Goal: Find specific page/section: Find specific page/section

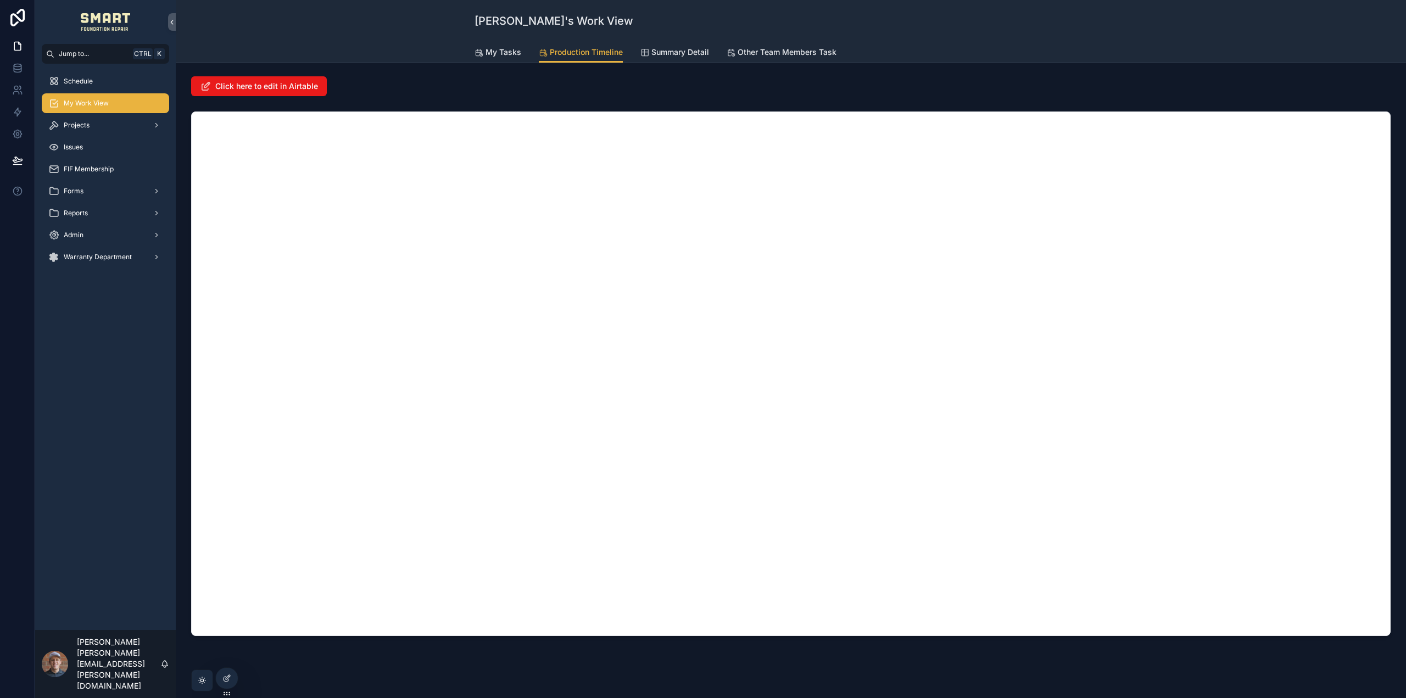
scroll to position [30, 0]
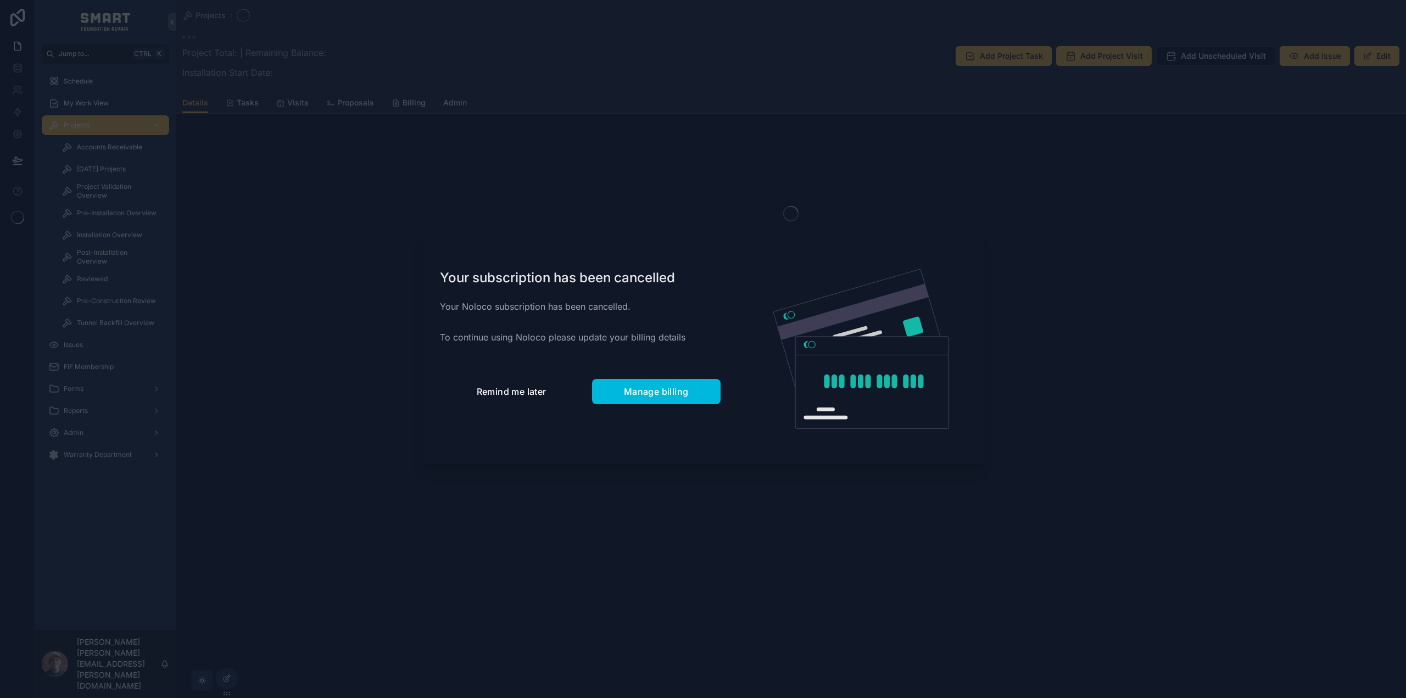
click at [510, 395] on span "Remind me later" at bounding box center [512, 391] width 70 height 11
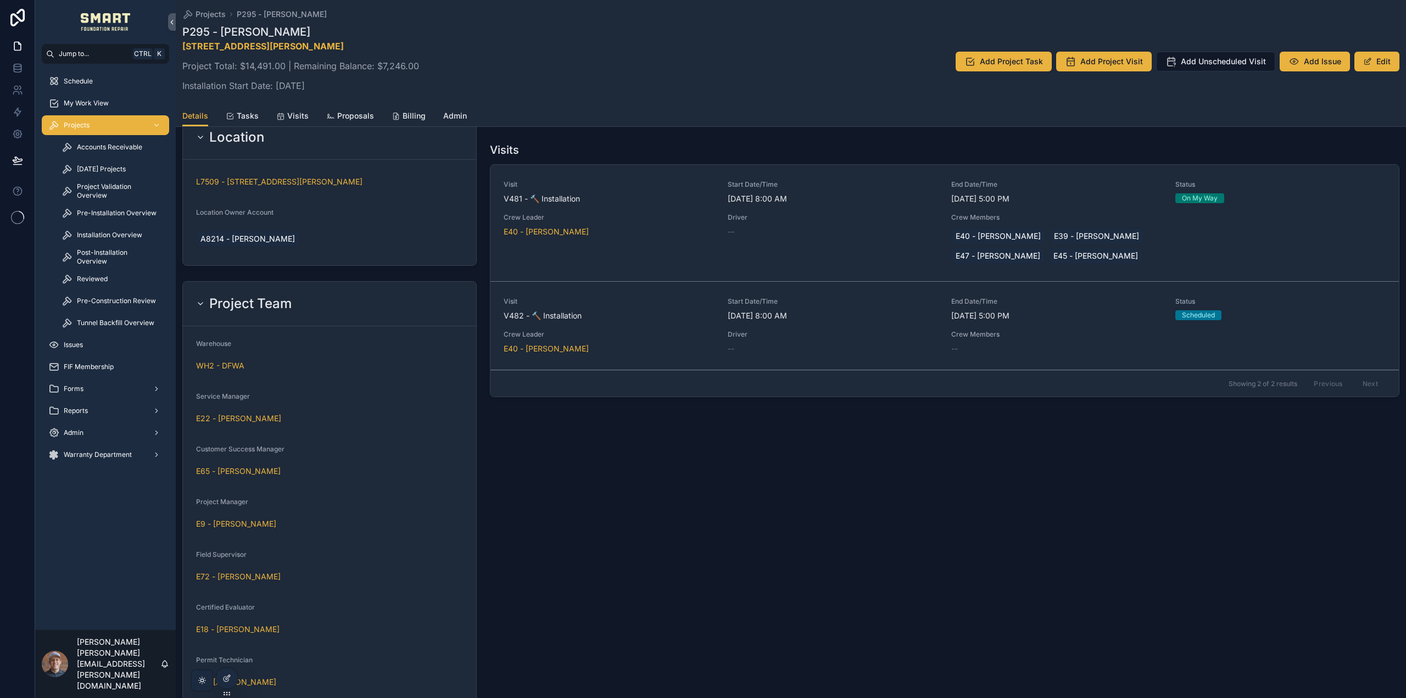
scroll to position [1354, 0]
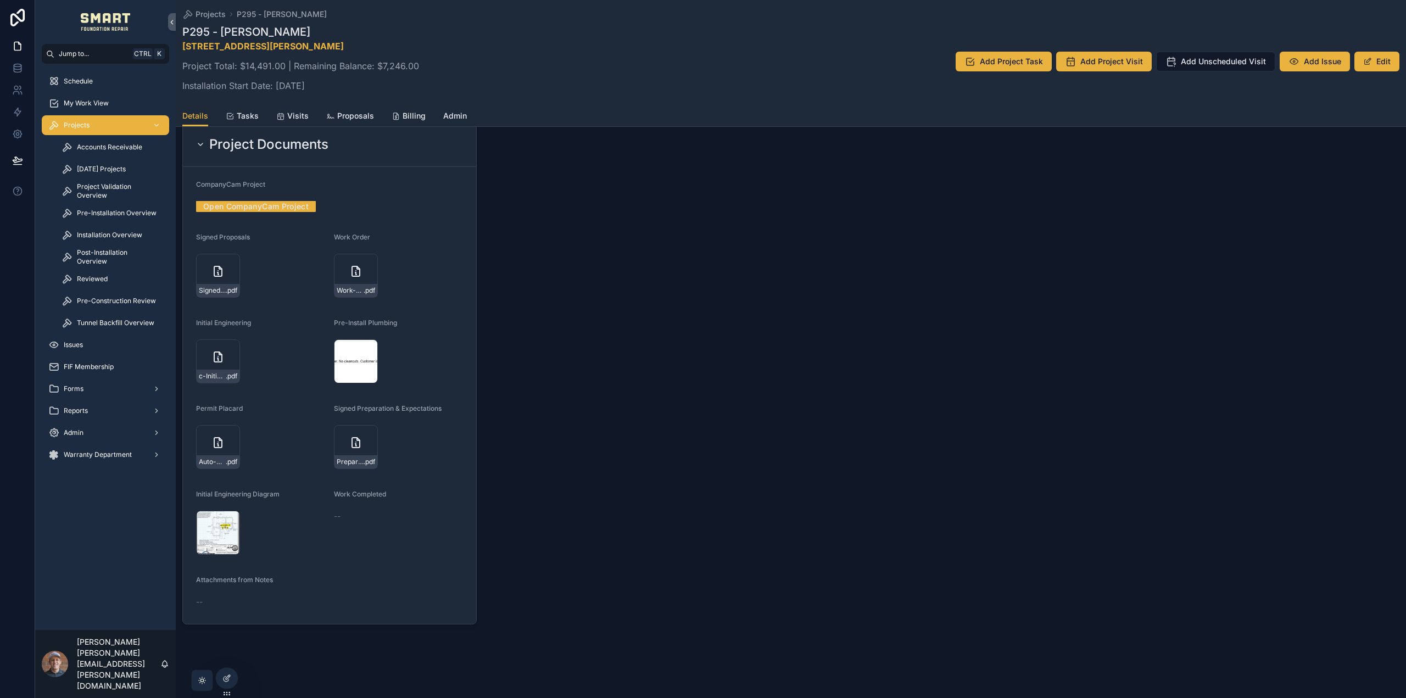
click at [352, 365] on div "Screenshot-2025-09-30-100357 .png" at bounding box center [356, 361] width 44 height 44
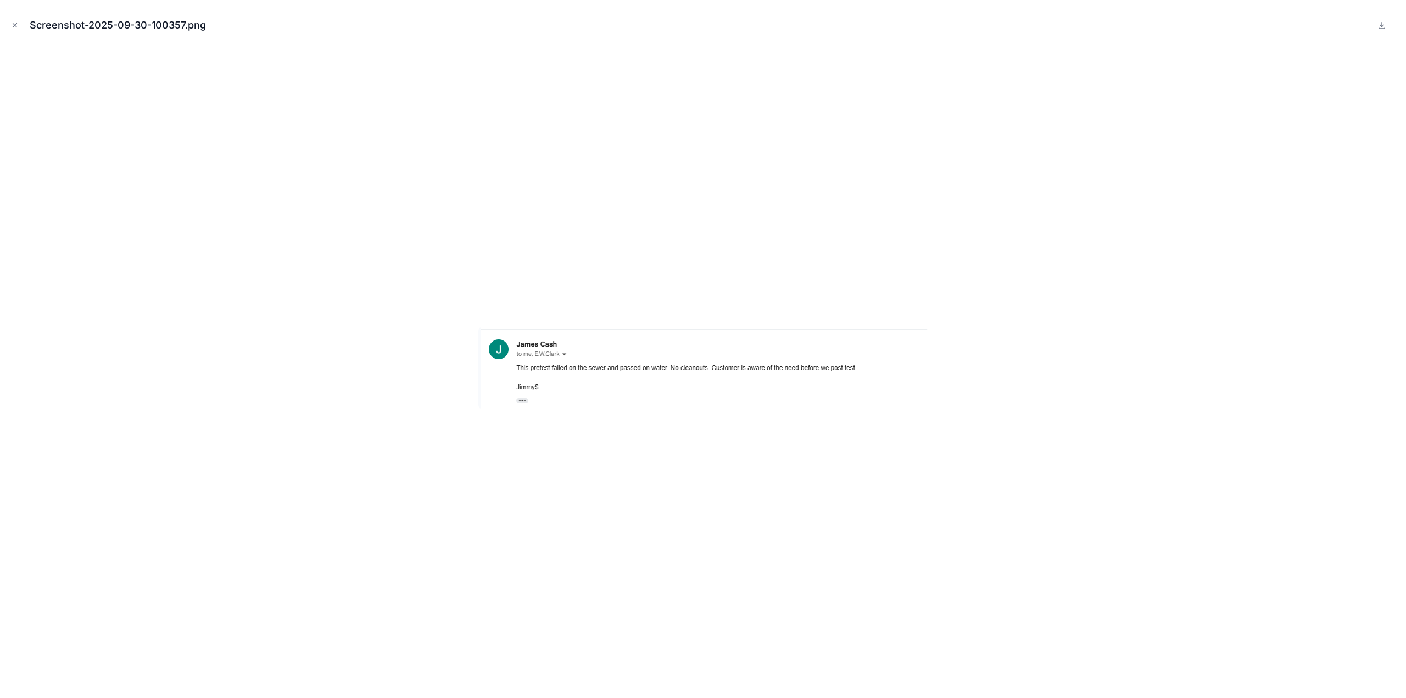
click at [14, 26] on icon "Close modal" at bounding box center [15, 26] width 4 height 4
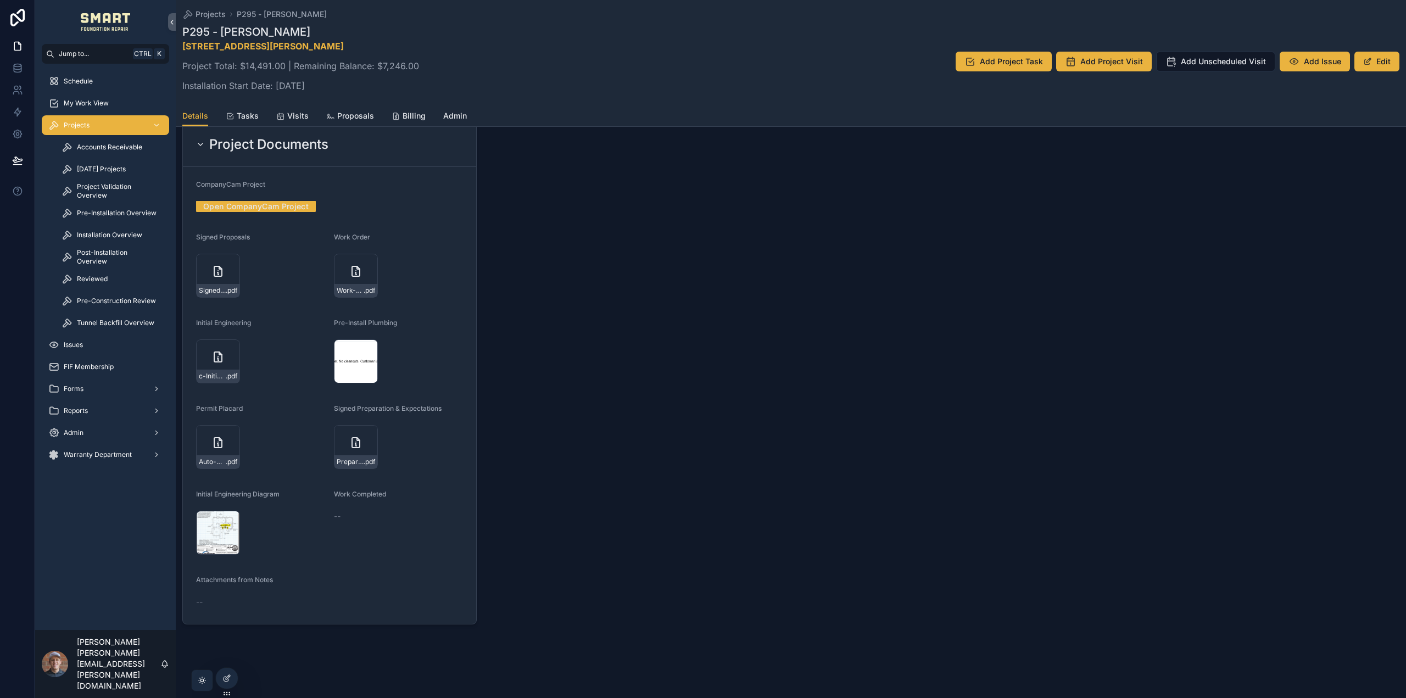
drag, startPoint x: 98, startPoint y: 108, endPoint x: 13, endPoint y: 280, distance: 191.6
click at [98, 108] on div "My Work View" at bounding box center [105, 103] width 114 height 18
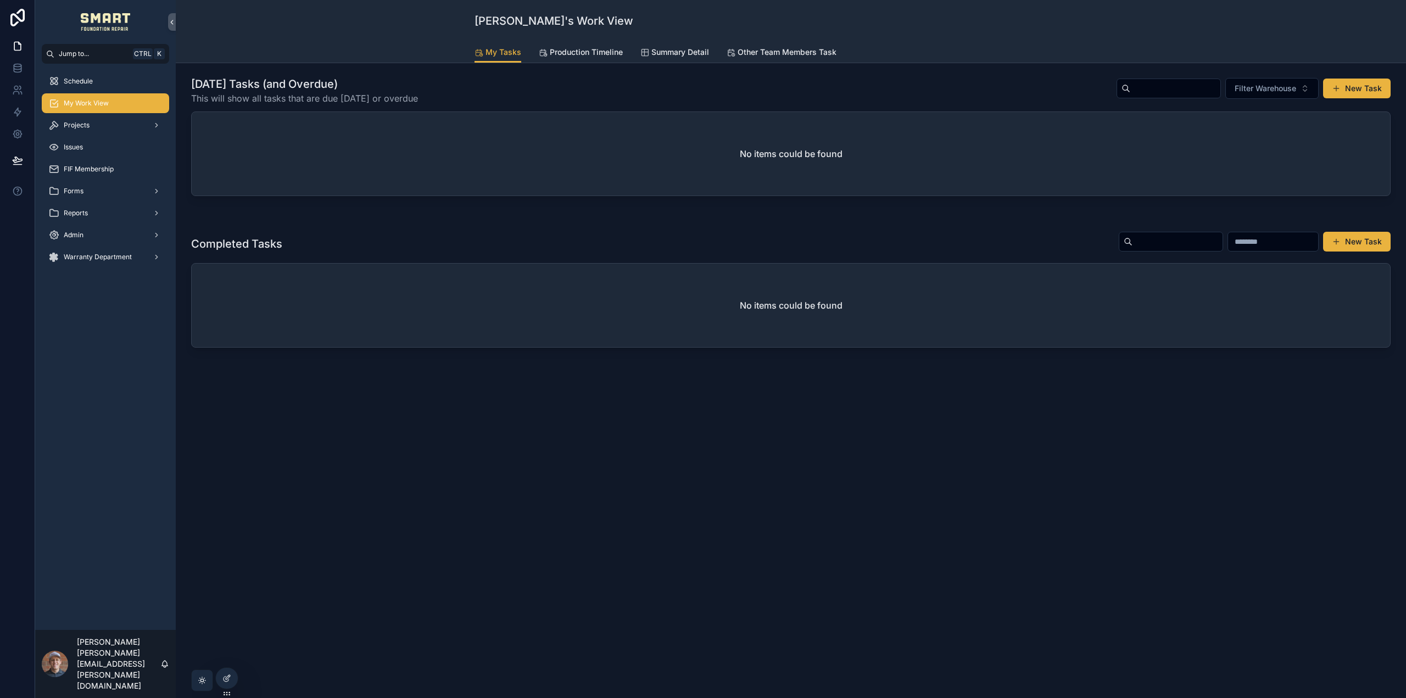
click at [565, 59] on link "Production Timeline" at bounding box center [581, 53] width 84 height 22
